Goal: Task Accomplishment & Management: Complete application form

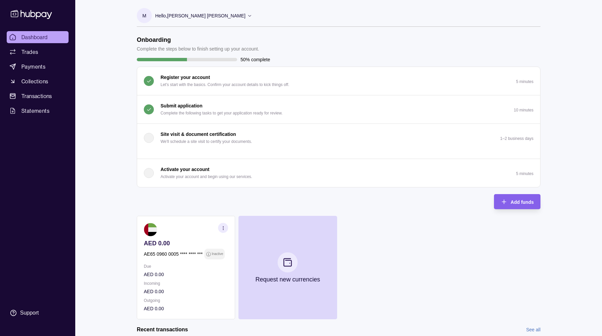
click at [212, 106] on div "Submit application Complete the following tasks to get your application ready f…" at bounding box center [222, 109] width 122 height 15
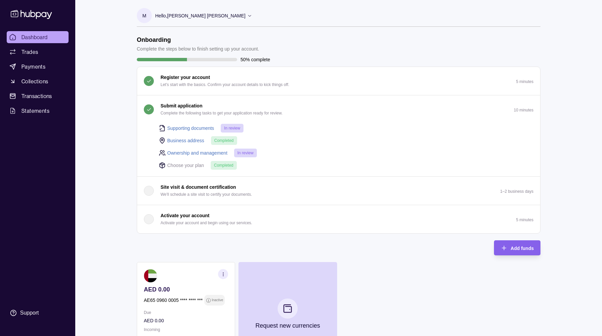
click at [180, 127] on link "Supporting documents" at bounding box center [190, 127] width 47 height 7
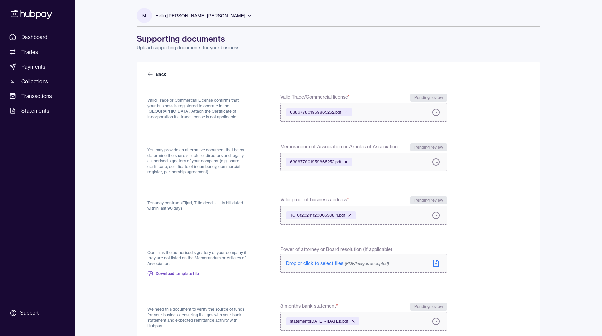
scroll to position [118, 0]
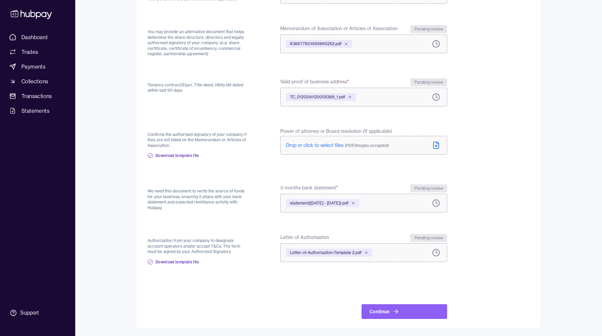
click at [401, 206] on label "statement([DATE] - [DATE]).pdf" at bounding box center [363, 203] width 167 height 19
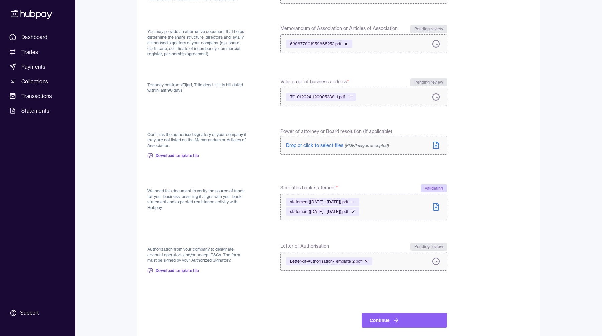
click at [410, 209] on div "statement([DATE] - [DATE]).pdf statement([DATE] - [DATE]).pdf" at bounding box center [358, 206] width 145 height 25
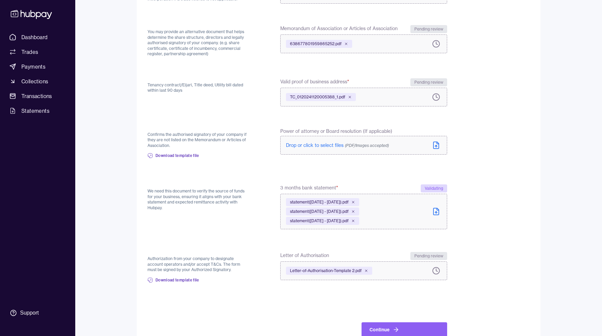
scroll to position [136, 0]
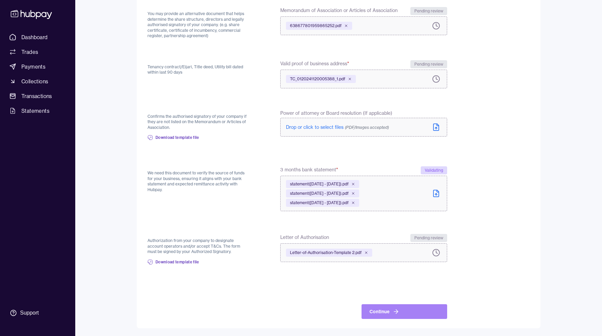
click at [395, 310] on icon at bounding box center [396, 311] width 7 height 7
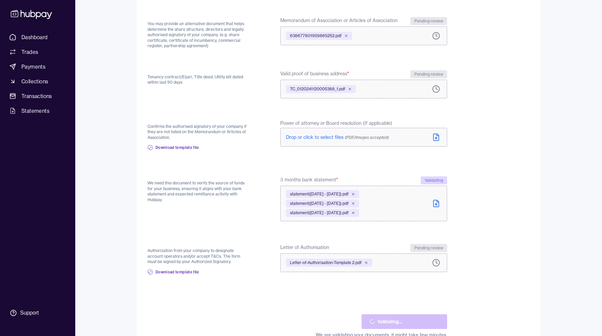
scroll to position [146, 0]
